Goal: Transaction & Acquisition: Purchase product/service

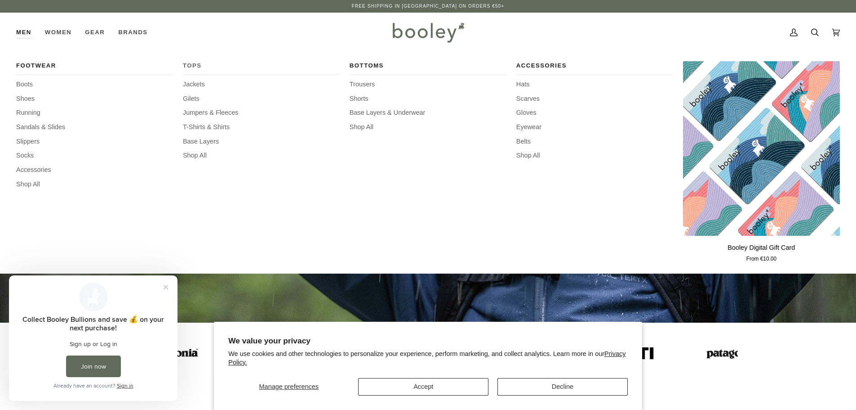
click at [196, 64] on span "Tops" at bounding box center [261, 65] width 157 height 9
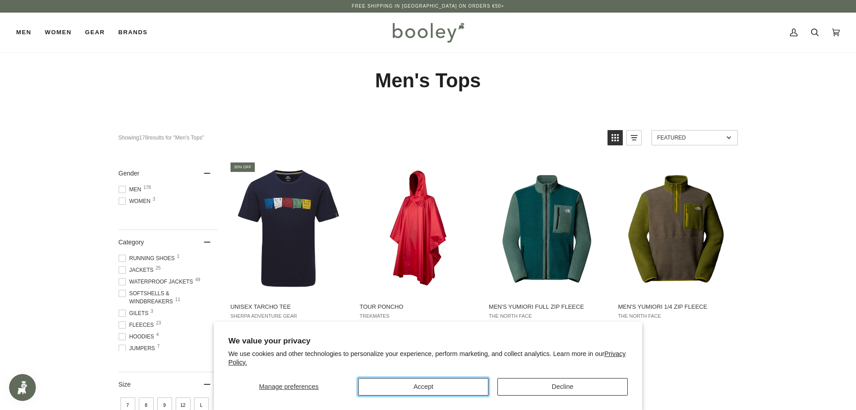
click at [455, 387] on button "Accept" at bounding box center [423, 387] width 130 height 18
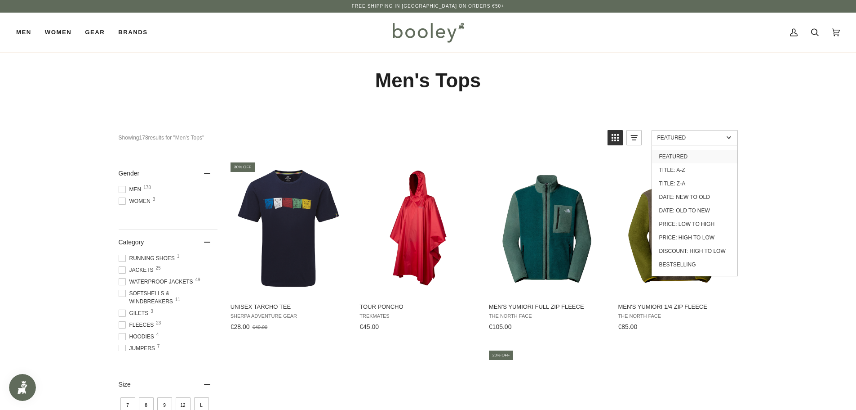
click at [712, 138] on span "Featured" at bounding box center [691, 137] width 66 height 6
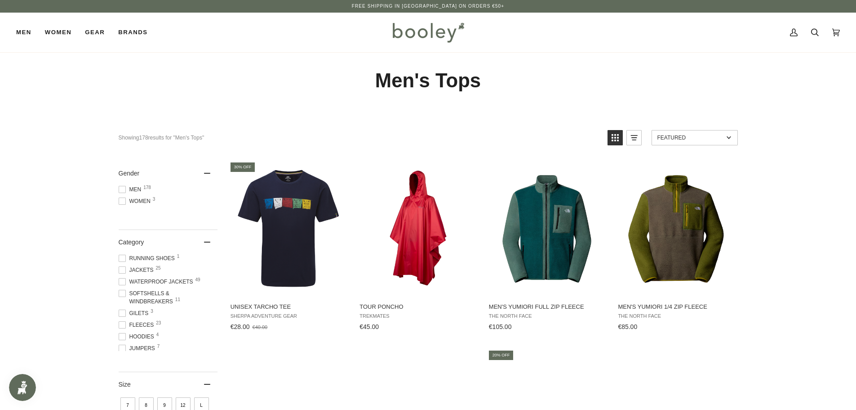
click at [712, 138] on span "Featured" at bounding box center [691, 137] width 66 height 6
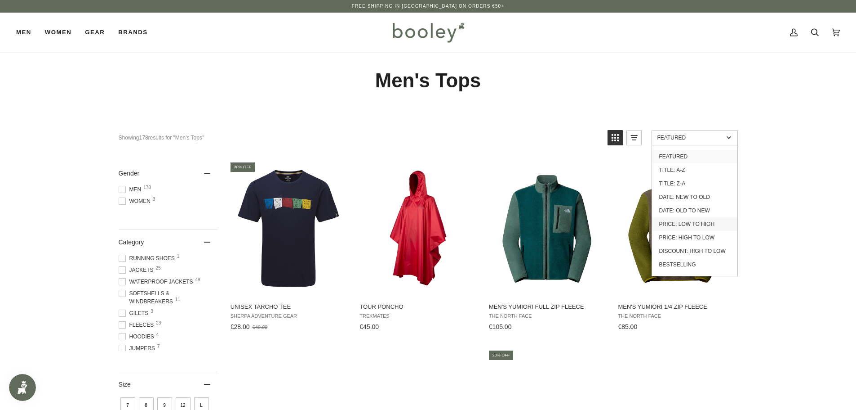
click at [702, 222] on link "Price: Low to High" at bounding box center [694, 223] width 85 height 13
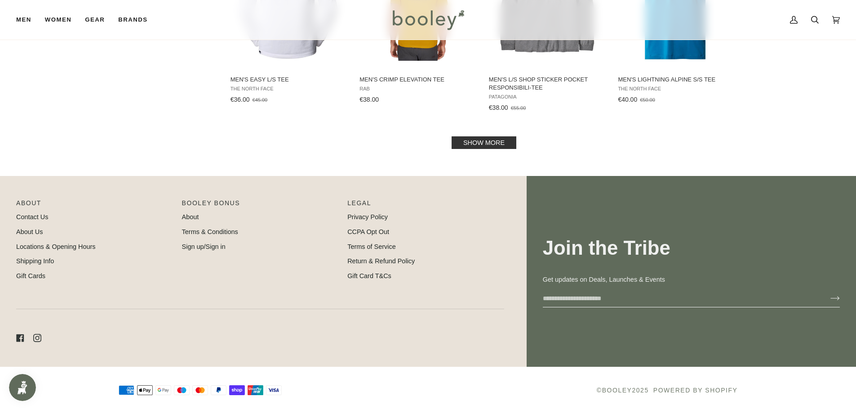
scroll to position [989, 0]
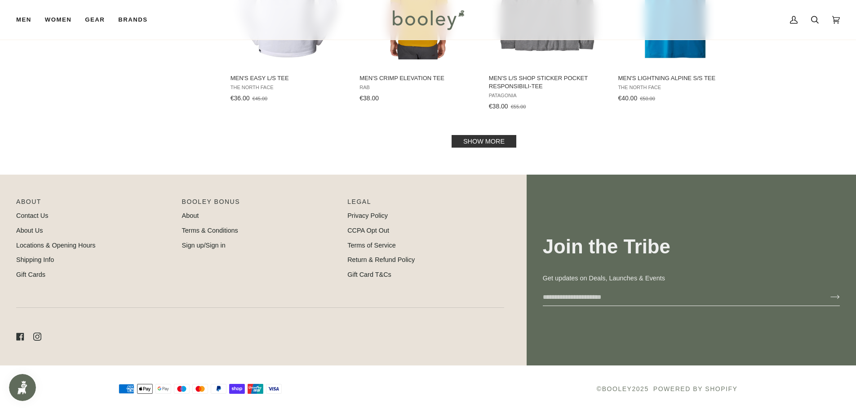
click at [480, 146] on link "Show more" at bounding box center [484, 141] width 65 height 13
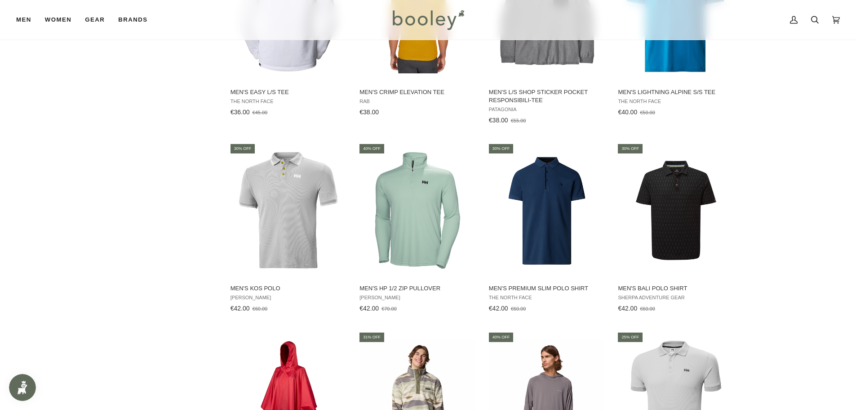
click at [86, 184] on div "Showing 178 results Showing 178 results for "Men's Tops" Products 178 Price: Lo…" at bounding box center [428, 143] width 856 height 2021
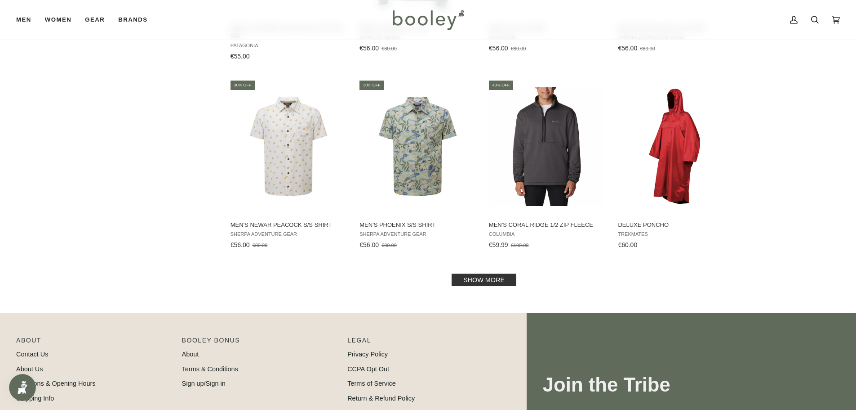
scroll to position [1829, 0]
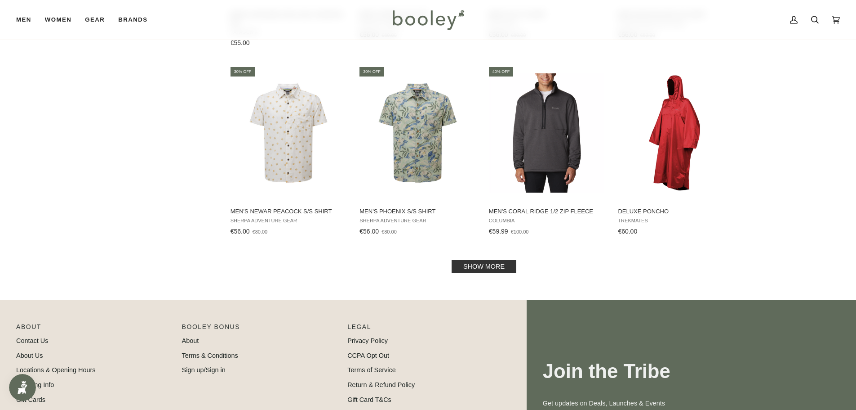
click at [482, 265] on link "Show more" at bounding box center [484, 266] width 65 height 13
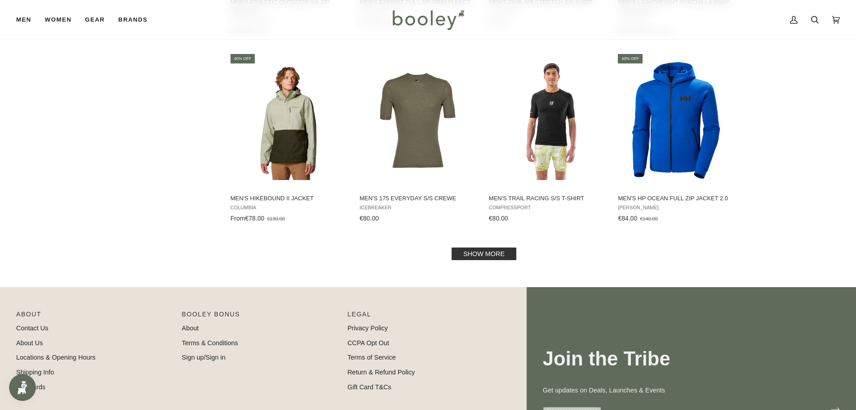
scroll to position [2819, 0]
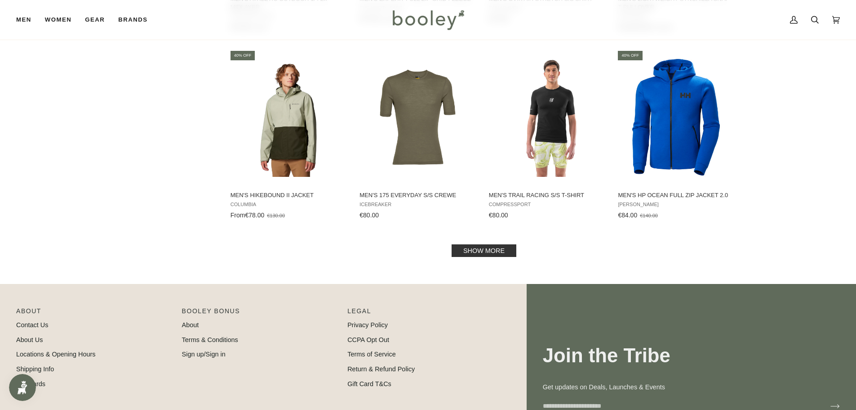
click at [514, 249] on link "Show more" at bounding box center [484, 250] width 65 height 13
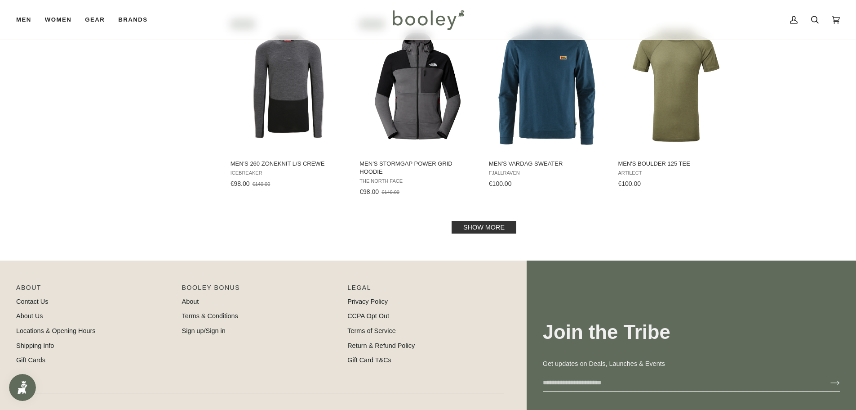
scroll to position [3808, 0]
click at [500, 227] on link "Show more" at bounding box center [484, 226] width 65 height 13
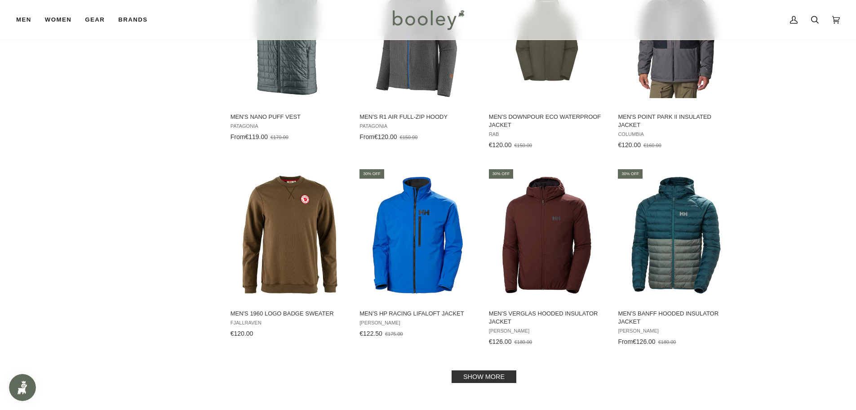
scroll to position [4662, 0]
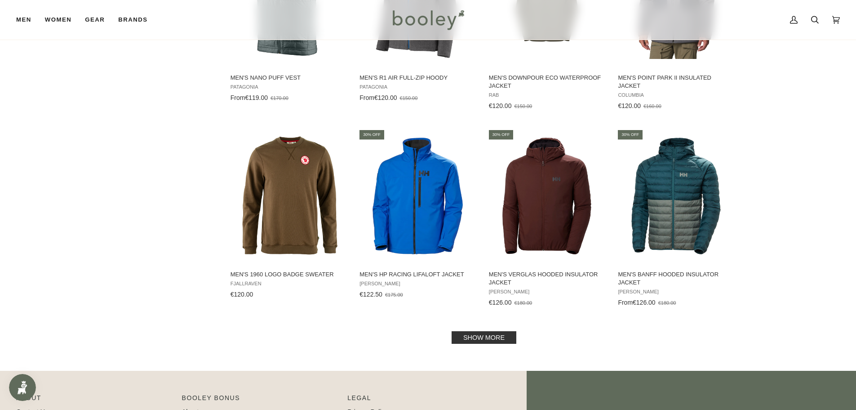
click at [506, 336] on link "Show more" at bounding box center [484, 337] width 65 height 13
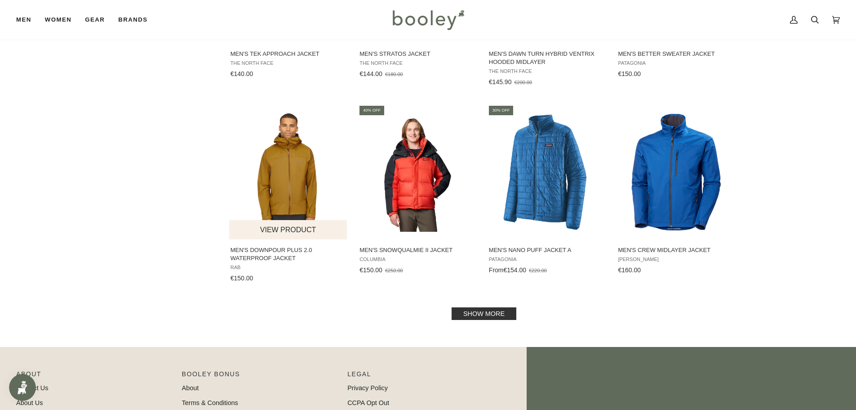
scroll to position [5651, 0]
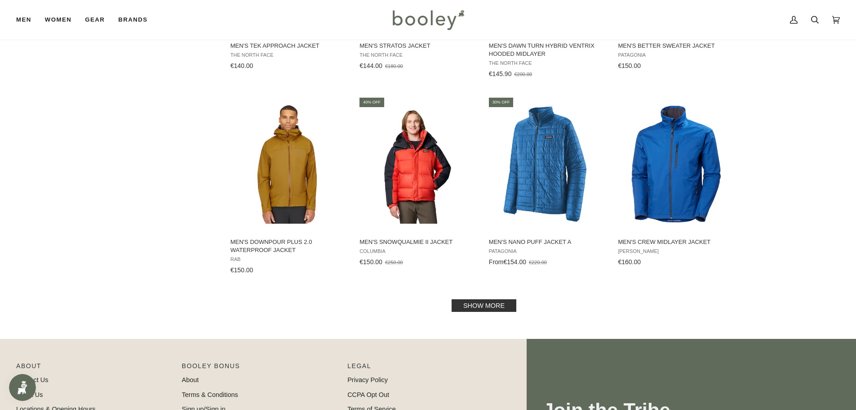
click at [491, 303] on link "Show more" at bounding box center [484, 305] width 65 height 13
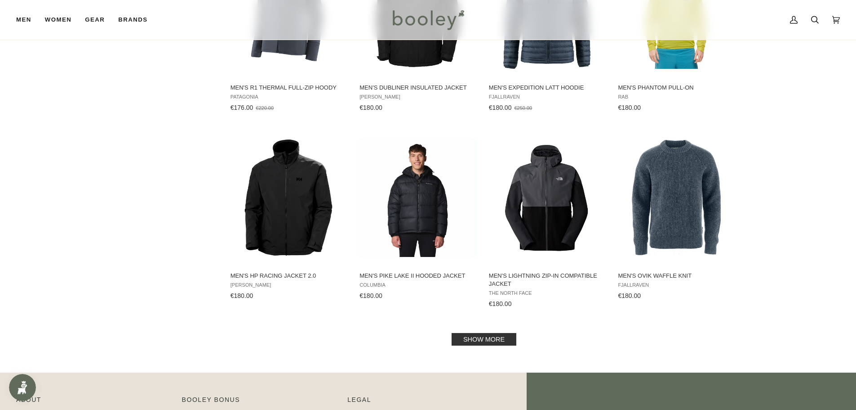
scroll to position [6595, 0]
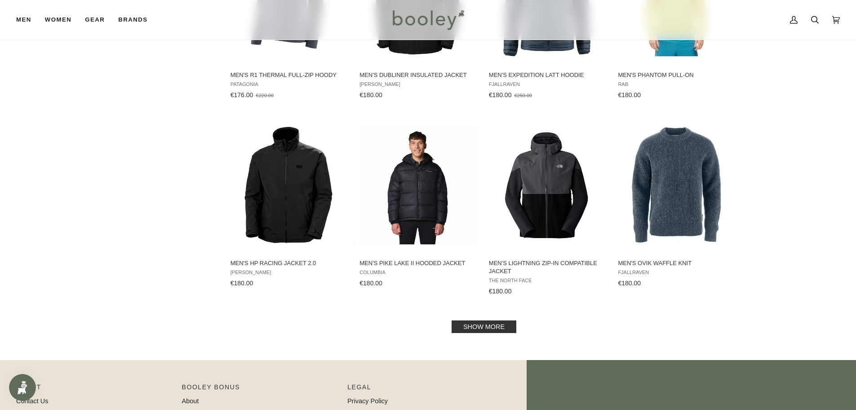
click at [493, 330] on link "Show more" at bounding box center [484, 326] width 65 height 13
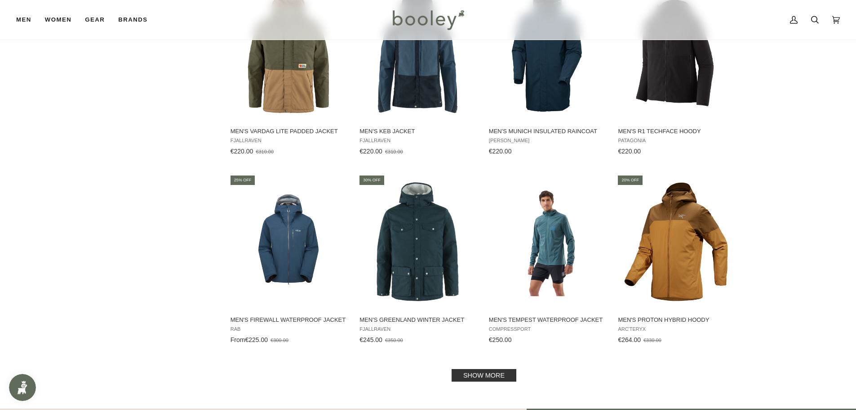
scroll to position [7494, 0]
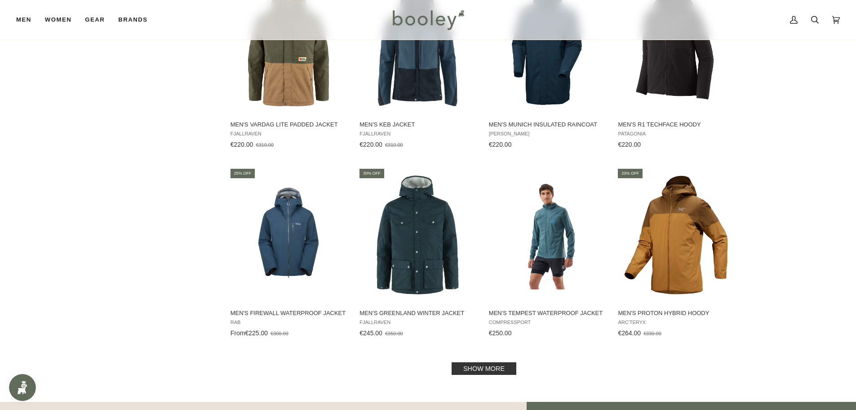
click at [479, 363] on link "Show more" at bounding box center [484, 368] width 65 height 13
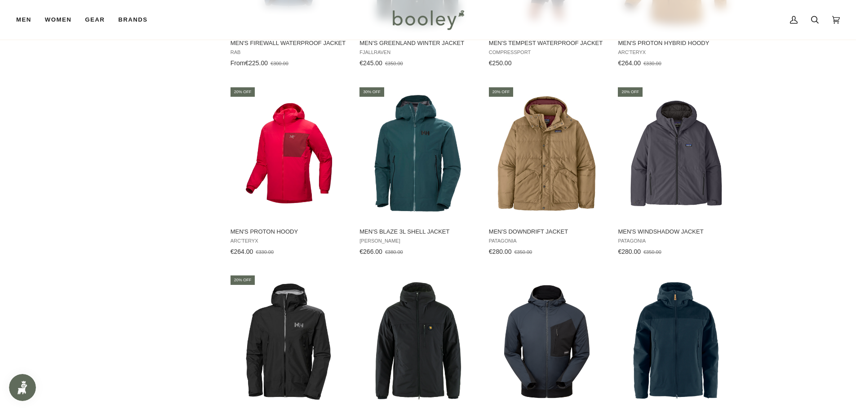
scroll to position [7809, 0]
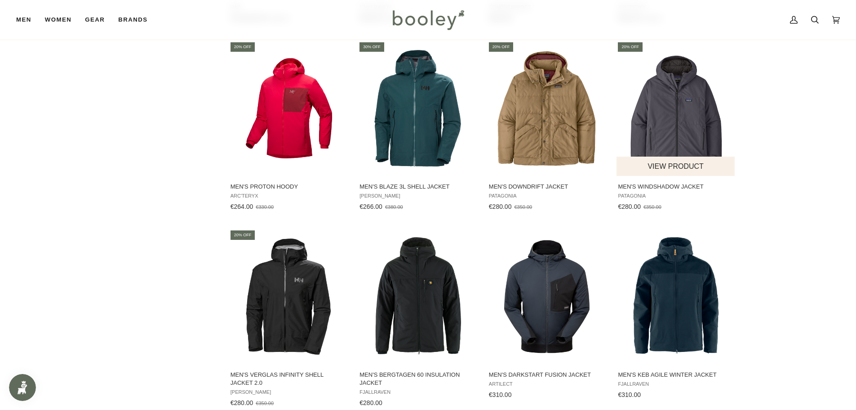
click at [689, 102] on img "Men's Windshadow Jacket" at bounding box center [676, 108] width 119 height 119
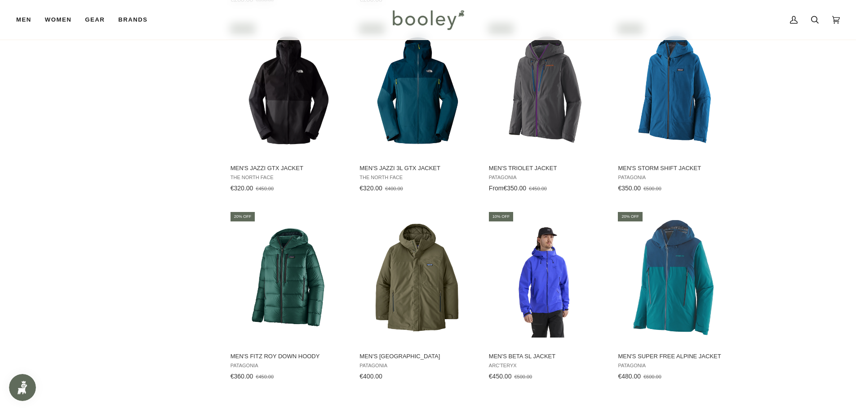
scroll to position [8259, 0]
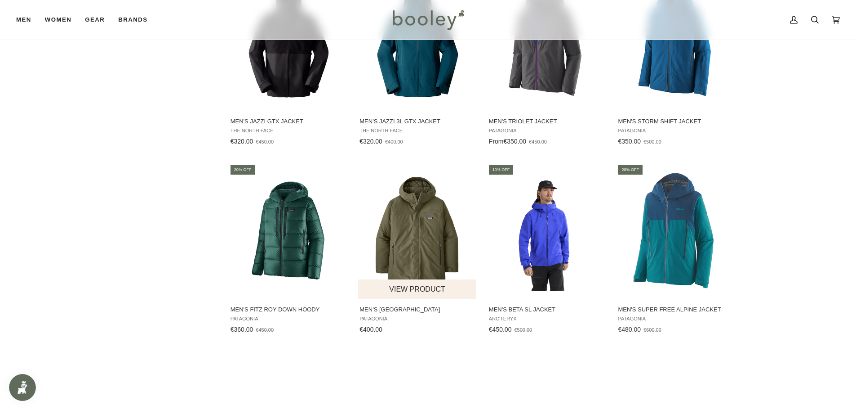
click at [417, 223] on img "Men's Windshadow Parka" at bounding box center [417, 231] width 119 height 119
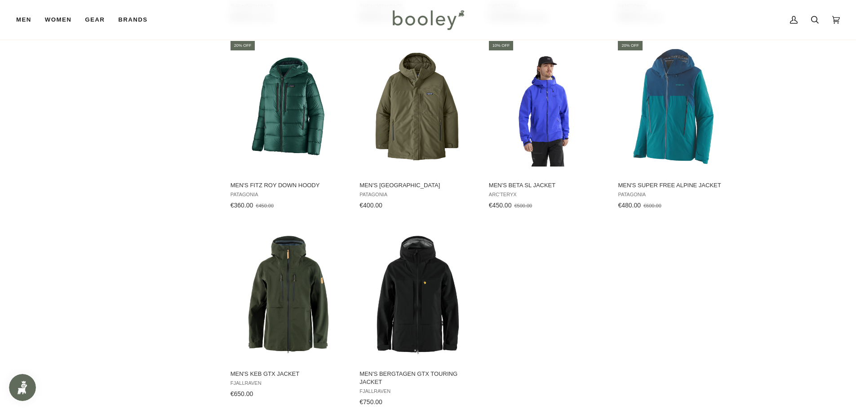
scroll to position [8394, 0]
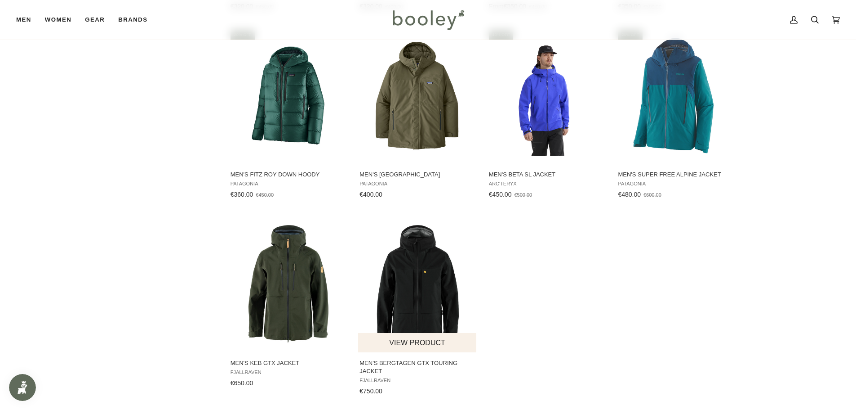
click at [406, 268] on img "Men's Bergtagen GTX Touring Jacket" at bounding box center [417, 284] width 119 height 119
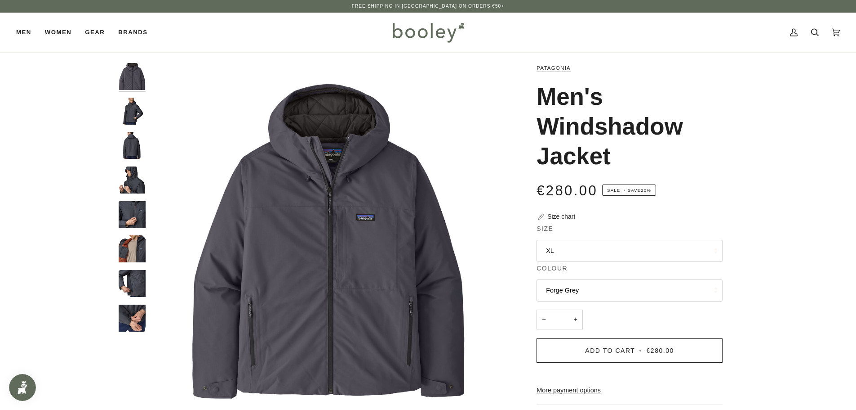
click at [127, 110] on img "Patagonia Men's Windshadow Jacket - Booley Galway" at bounding box center [132, 111] width 27 height 27
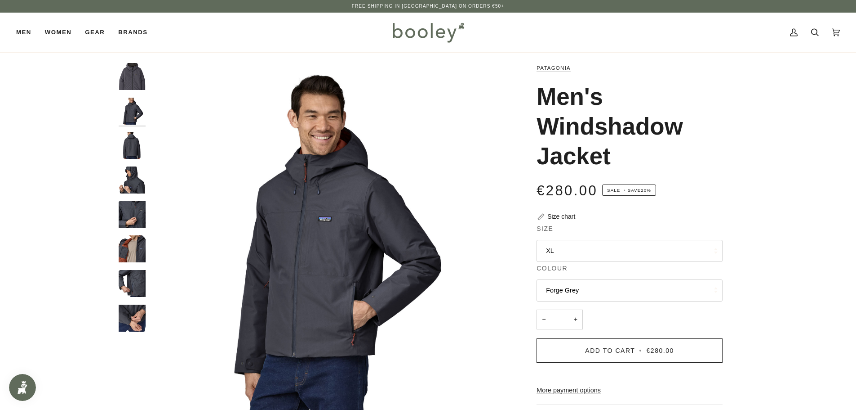
click at [129, 132] on img "Patagonia Men's Windshadow Jacket - Booley Galway" at bounding box center [132, 145] width 27 height 27
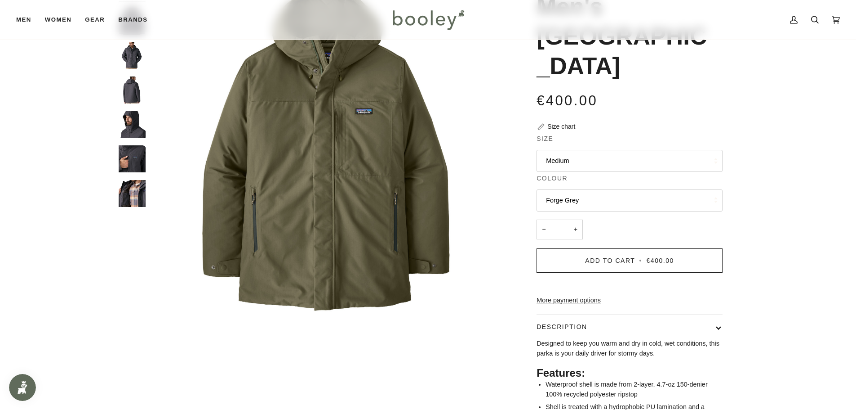
scroll to position [45, 0]
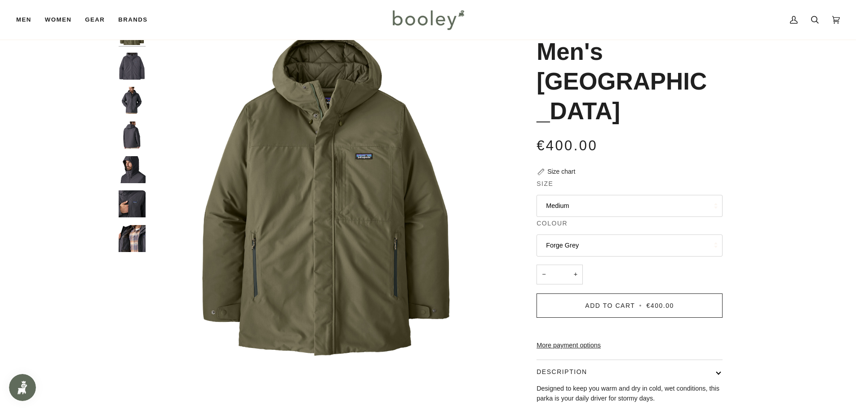
click at [129, 67] on img "Patagonia Men's Windshadow Parka Forge Grey - Booley Galway" at bounding box center [132, 66] width 27 height 27
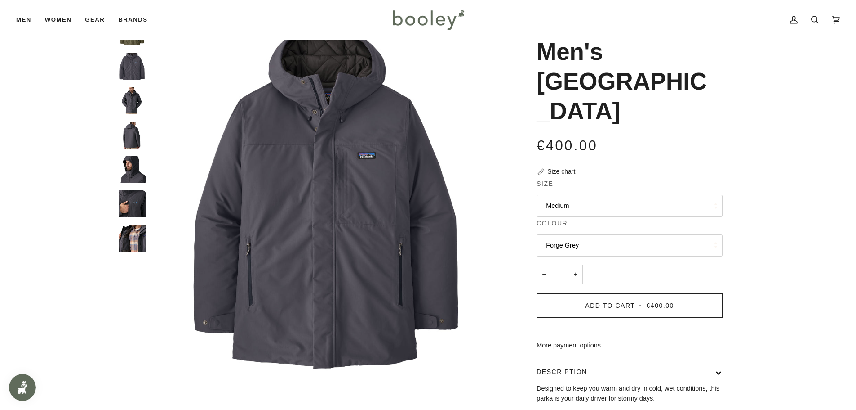
click at [132, 104] on img "Patagonia Men's Windshadow Parka Forge Grey - Booley Galway" at bounding box center [132, 100] width 27 height 27
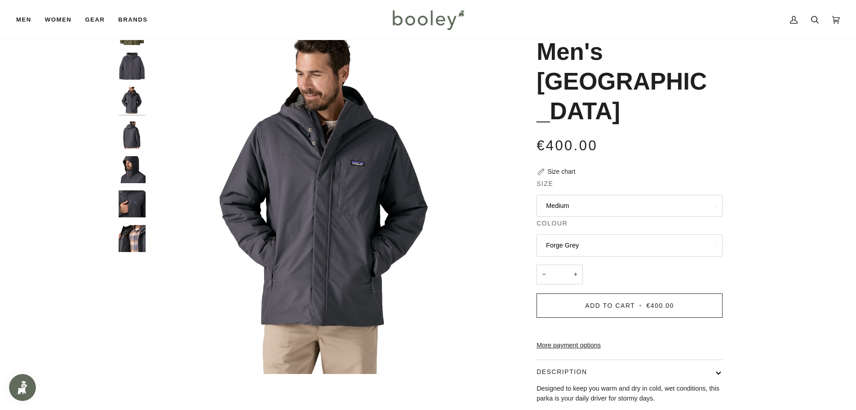
click at [133, 148] on img "Patagonia Men's Windshadow Parka Forge Grey - Booley Galway" at bounding box center [132, 134] width 27 height 27
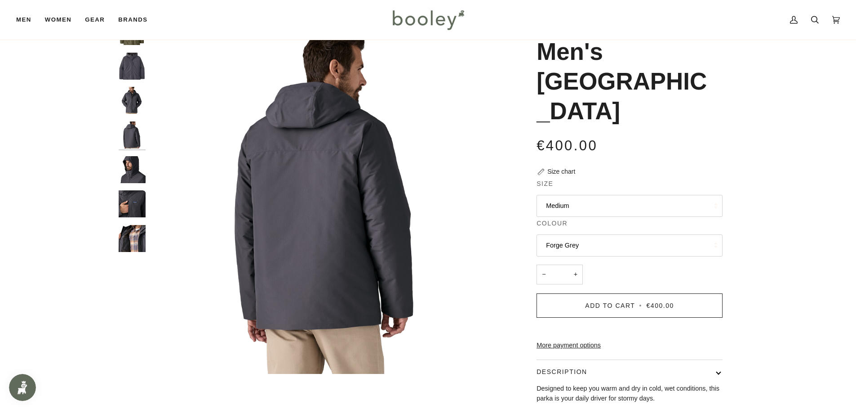
click at [130, 183] on img "Patagonia Men's Windshadow Parka Forge Grey - Booley Galway" at bounding box center [132, 169] width 27 height 27
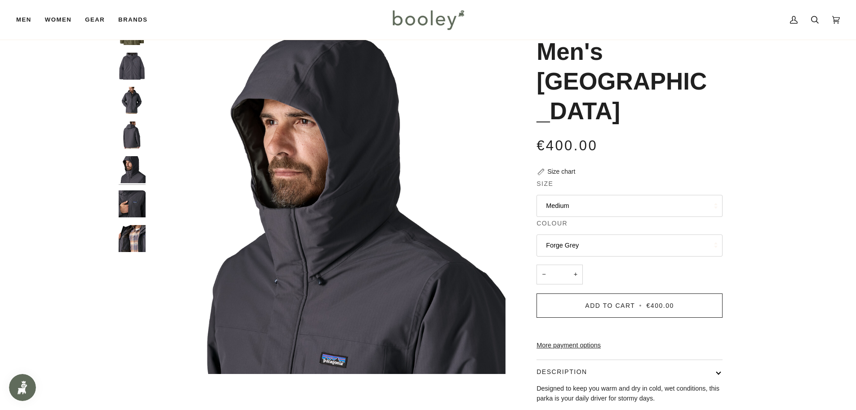
click at [132, 201] on img "Patagonia Men's Windshadow Parka Forge Grey - Booley Galway" at bounding box center [132, 203] width 27 height 27
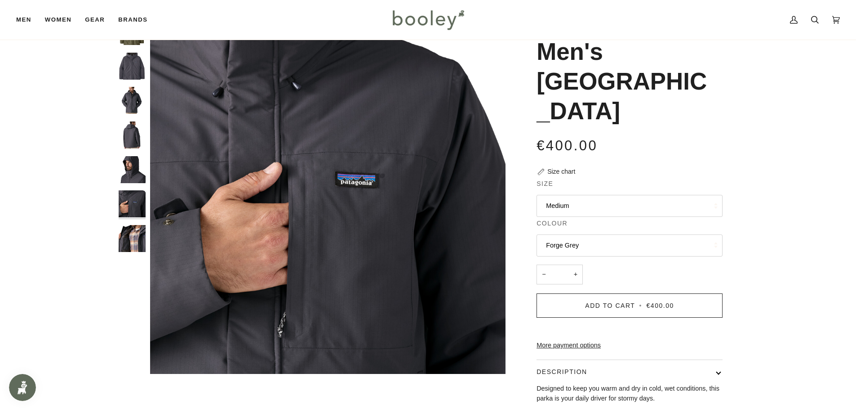
click at [129, 239] on img "Patagonia Men's Windshadow Parka Forge Grey - Booley Galway" at bounding box center [132, 238] width 27 height 27
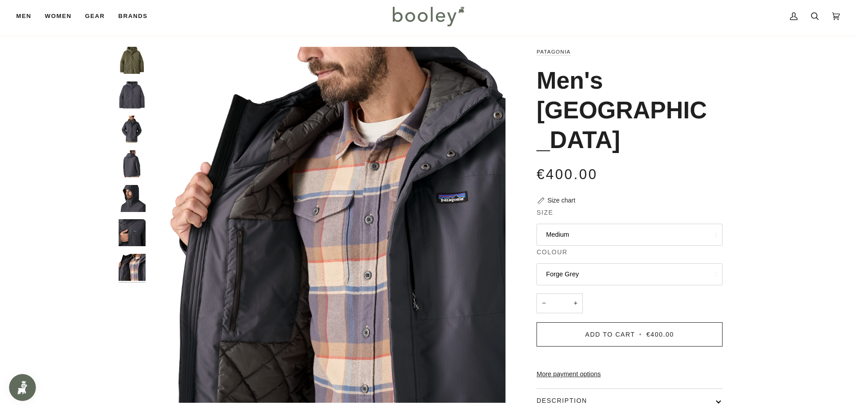
scroll to position [0, 0]
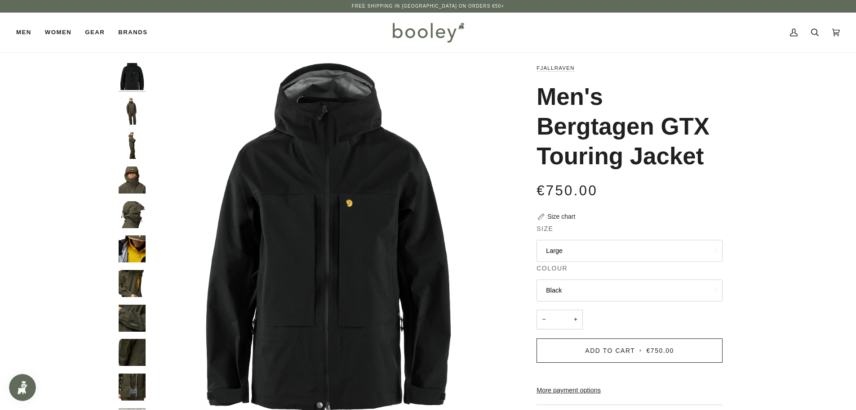
click at [138, 107] on img "Fjallraven Men's Bergtagen GTX Touring Jacket - Booley Galway" at bounding box center [132, 111] width 27 height 27
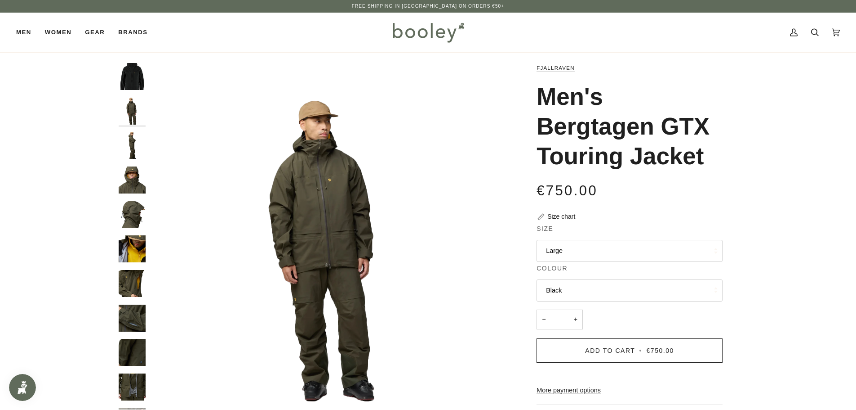
click at [130, 147] on img "Fjallraven Men's Bergtagen GTX Touring Jacket - Booley Galway" at bounding box center [132, 145] width 27 height 27
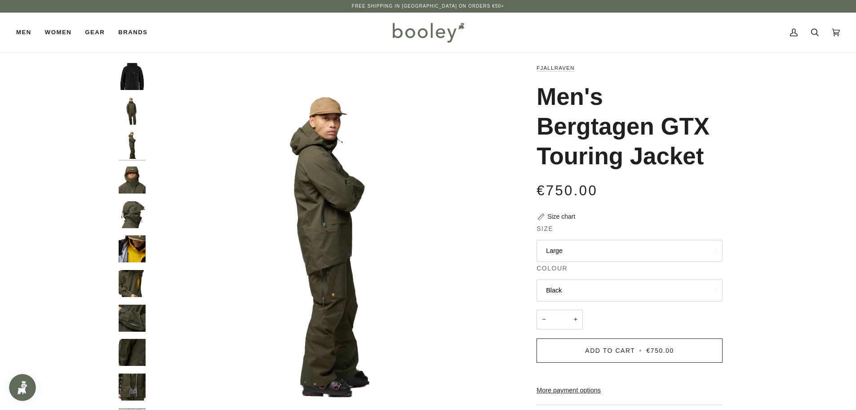
click at [130, 183] on img "Fjallraven Men's Bergtagen GTX Touring Jacket - Booley Galway" at bounding box center [132, 179] width 27 height 27
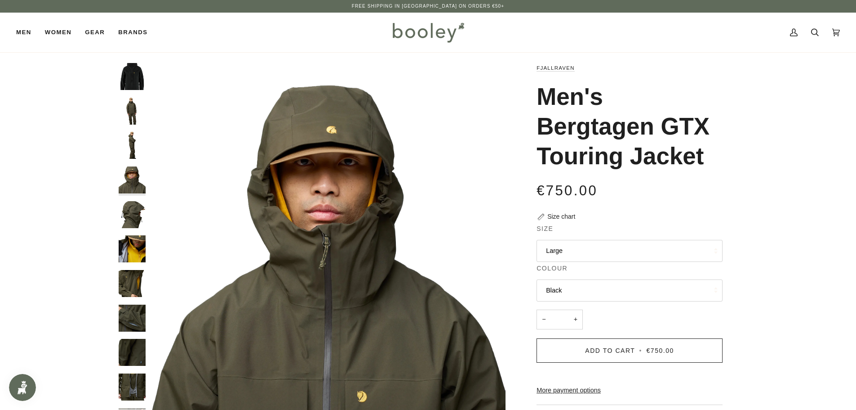
click at [131, 219] on img "Fjallraven Men's Bergtagen GTX Touring Jacket - Booley Galway" at bounding box center [132, 214] width 27 height 27
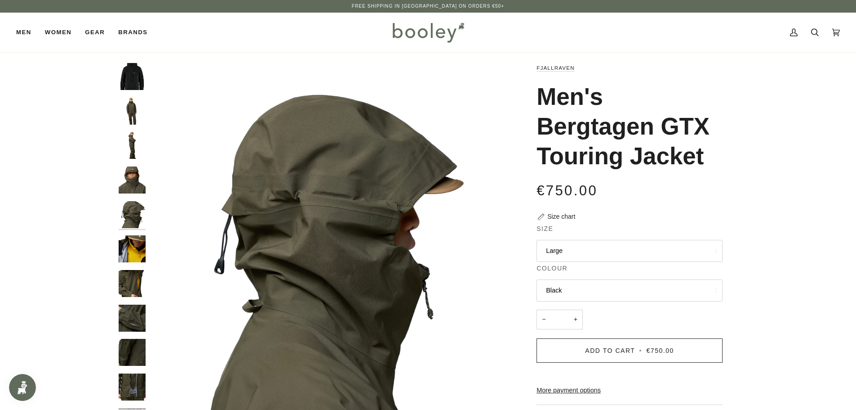
click at [133, 246] on img "Fjallraven Men's Bergtagen GTX Touring Jacket - Booley Galway" at bounding box center [132, 248] width 27 height 27
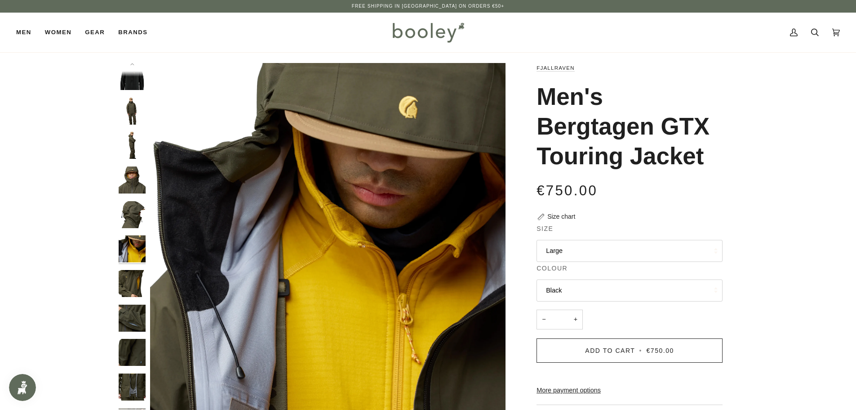
scroll to position [8, 0]
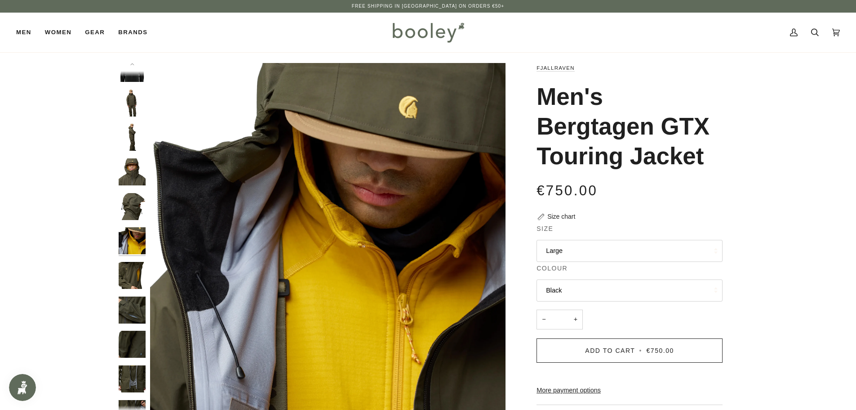
click at [133, 273] on img "Fjallraven Men's Bergtagen GTX Touring Jacket - Booley Galway" at bounding box center [132, 275] width 27 height 27
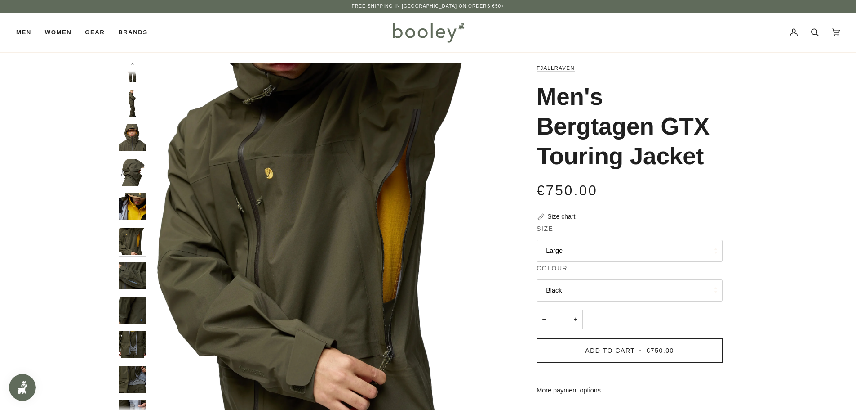
scroll to position [43, 0]
click at [130, 274] on img "Fjallraven Men's Bergtagen GTX Touring Jacket - Booley Galway" at bounding box center [132, 275] width 27 height 27
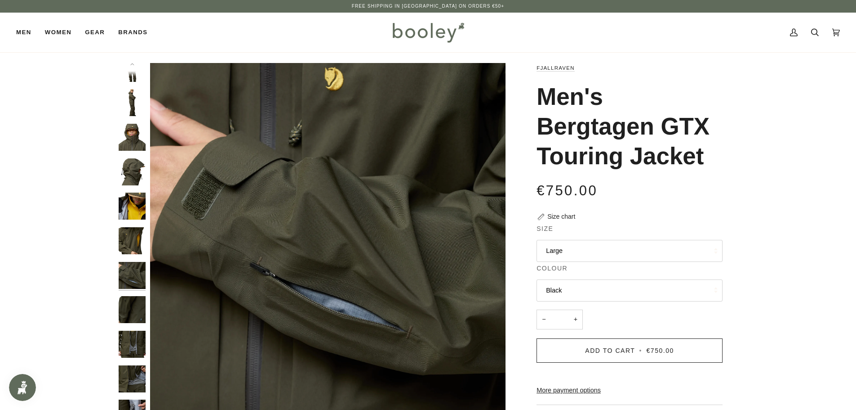
scroll to position [58, 0]
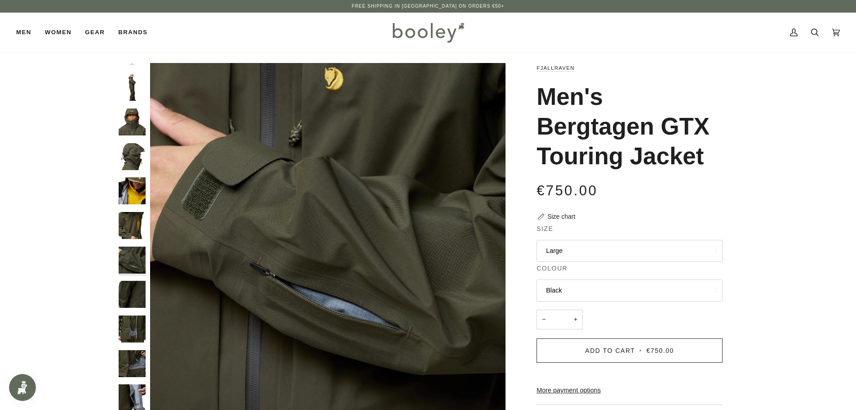
click at [131, 303] on img "Fjallraven Men's Bergtagen GTX Touring Jacket - Booley Galway" at bounding box center [132, 294] width 27 height 27
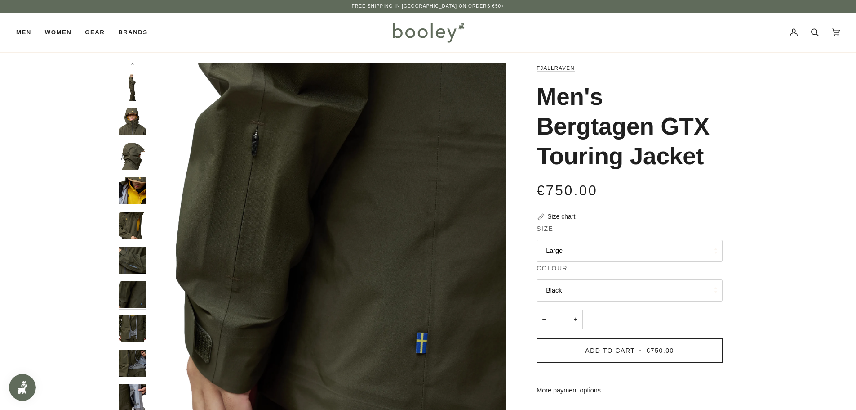
click at [131, 325] on img "Fjallraven Men's Bergtagen GTX Touring Jacket - Booley Galway" at bounding box center [132, 328] width 27 height 27
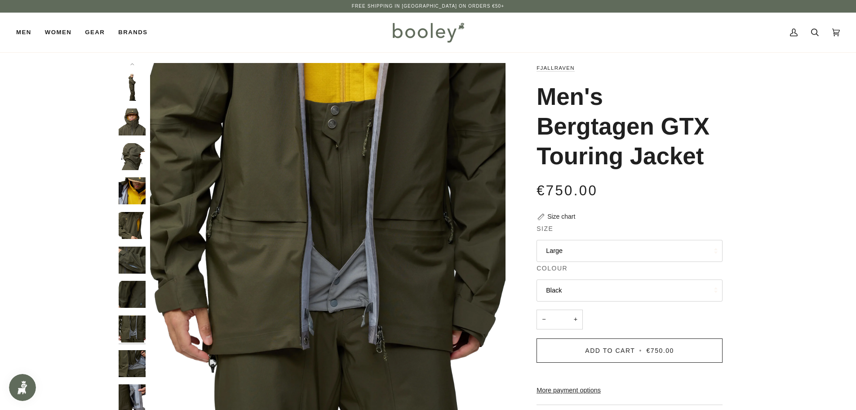
click at [134, 357] on img "Fjallraven Men's Bergtagen GTX Touring Jacket - Booley Galway" at bounding box center [132, 363] width 27 height 27
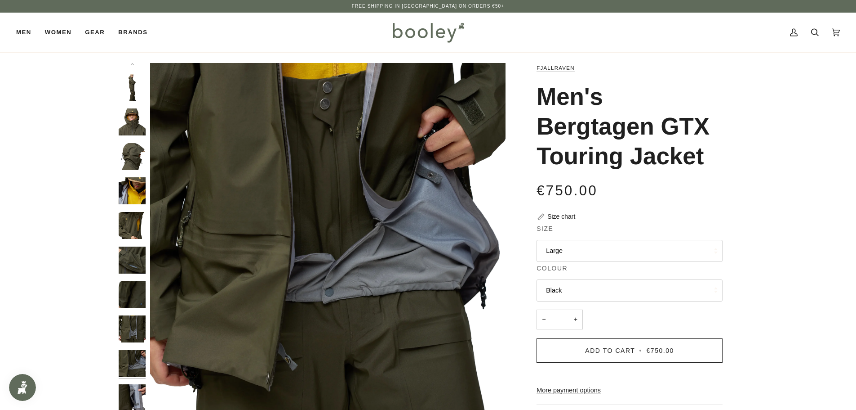
click at [133, 389] on img "Fjallraven Men's Bergtagen GTX Touring Jacket - Booley Galway" at bounding box center [132, 397] width 27 height 27
